Goal: Navigation & Orientation: Find specific page/section

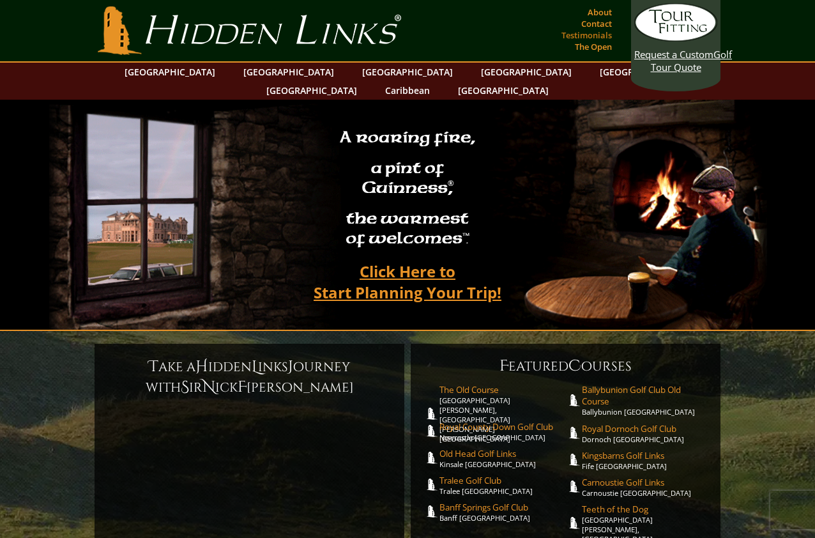
click at [594, 37] on link "Testimonials" at bounding box center [586, 35] width 57 height 18
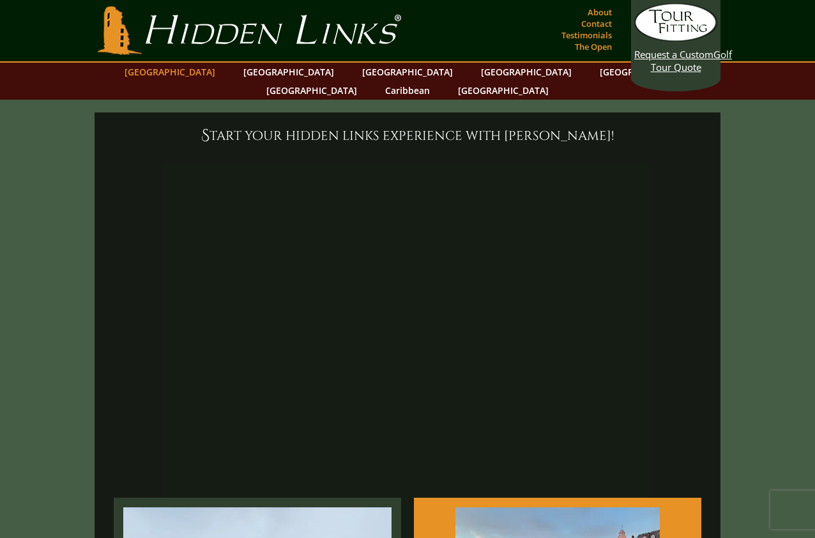
click at [217, 75] on link "[GEOGRAPHIC_DATA]" at bounding box center [169, 72] width 103 height 19
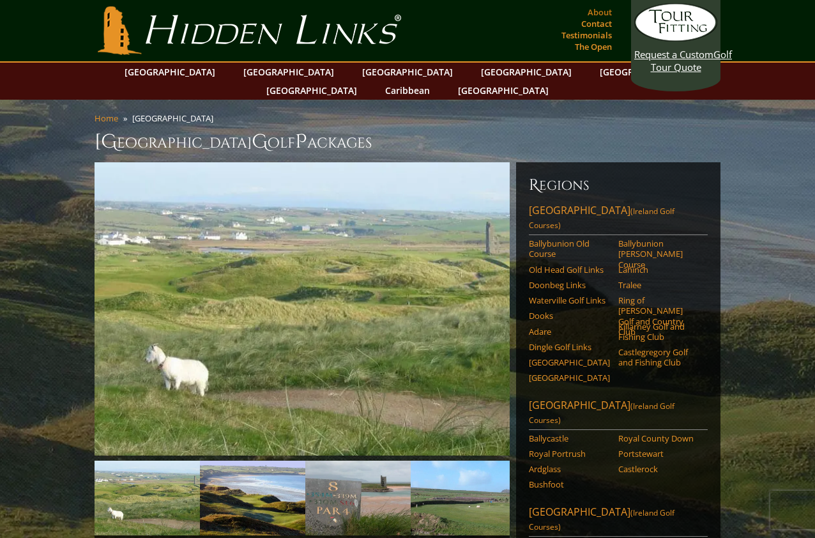
click at [605, 11] on link "About" at bounding box center [599, 12] width 31 height 18
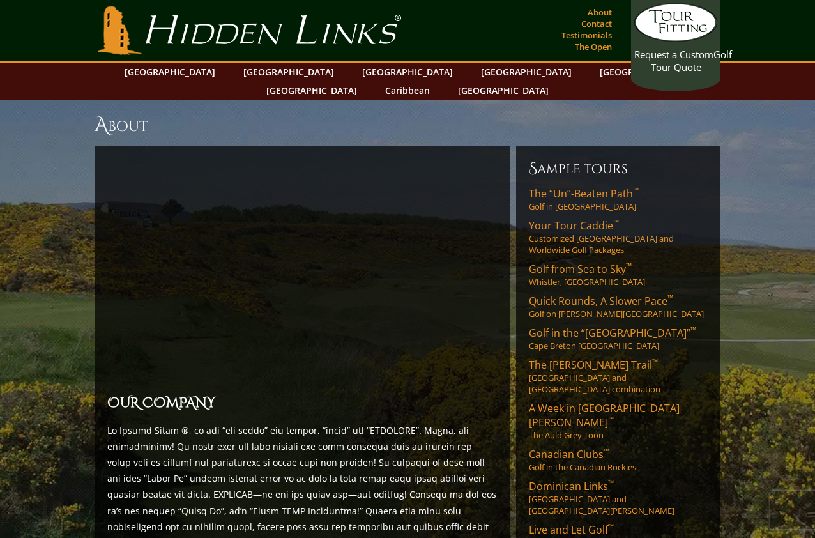
click at [605, 23] on link "Contact" at bounding box center [596, 24] width 37 height 18
